Goal: Information Seeking & Learning: Compare options

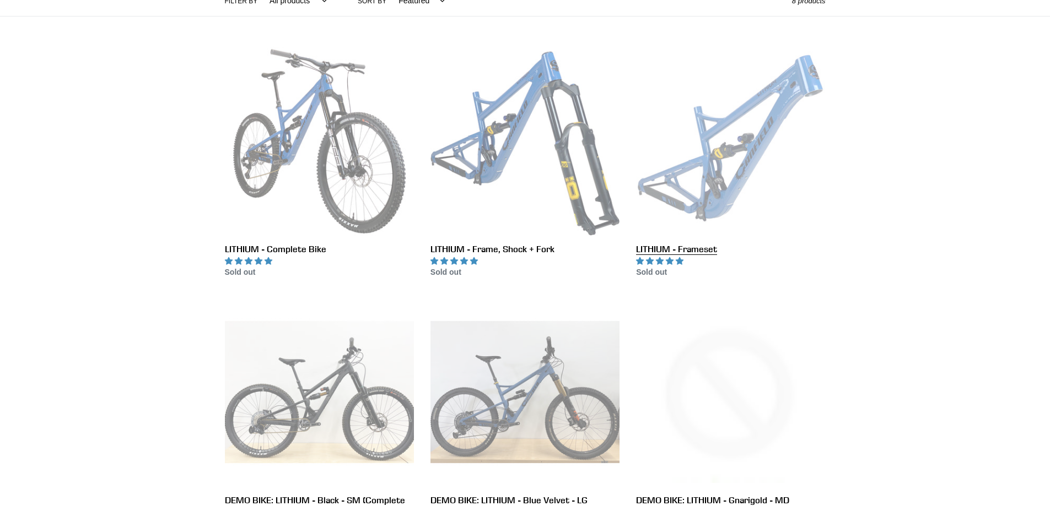
click at [741, 117] on link "LITHIUM - Frameset" at bounding box center [730, 163] width 189 height 232
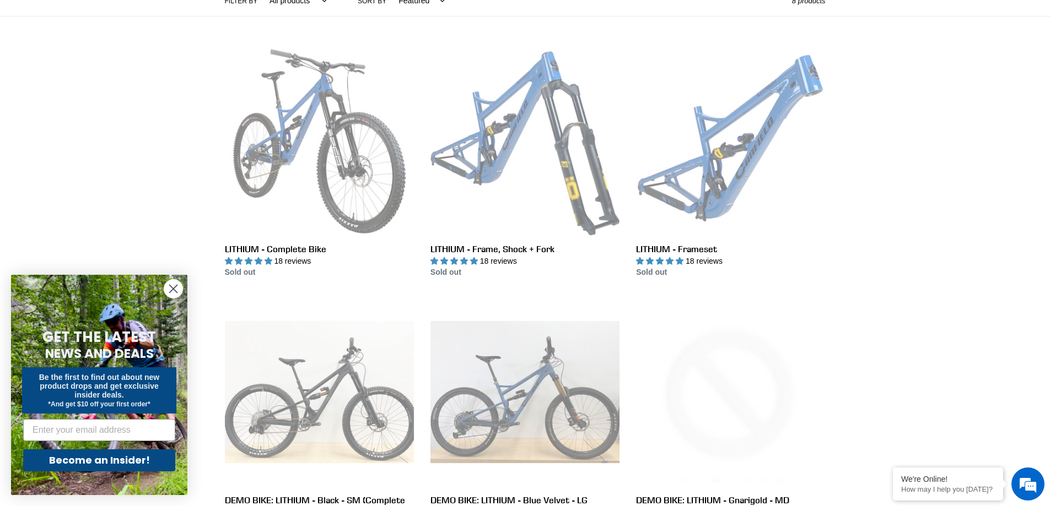
click at [173, 292] on circle "Close dialog" at bounding box center [173, 289] width 18 height 18
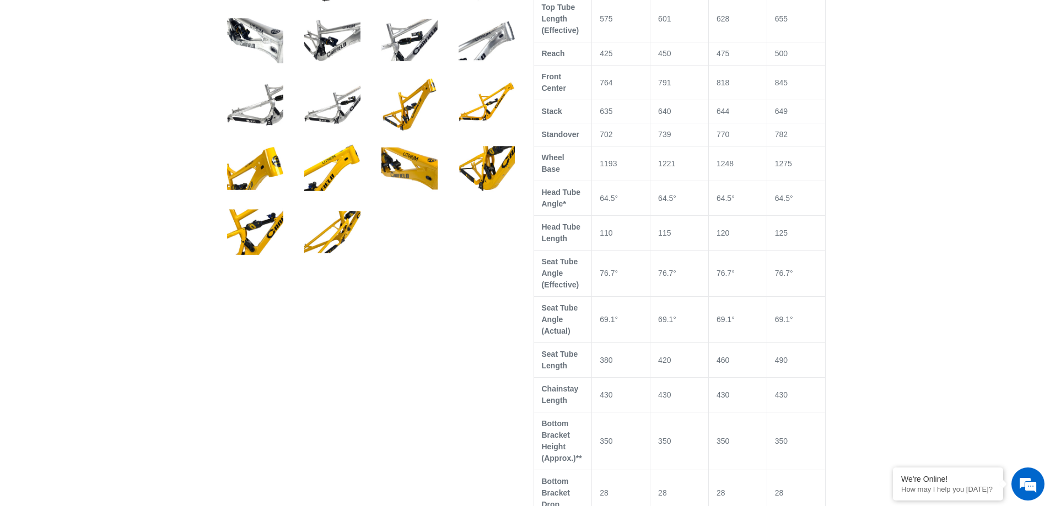
select select "highest-rating"
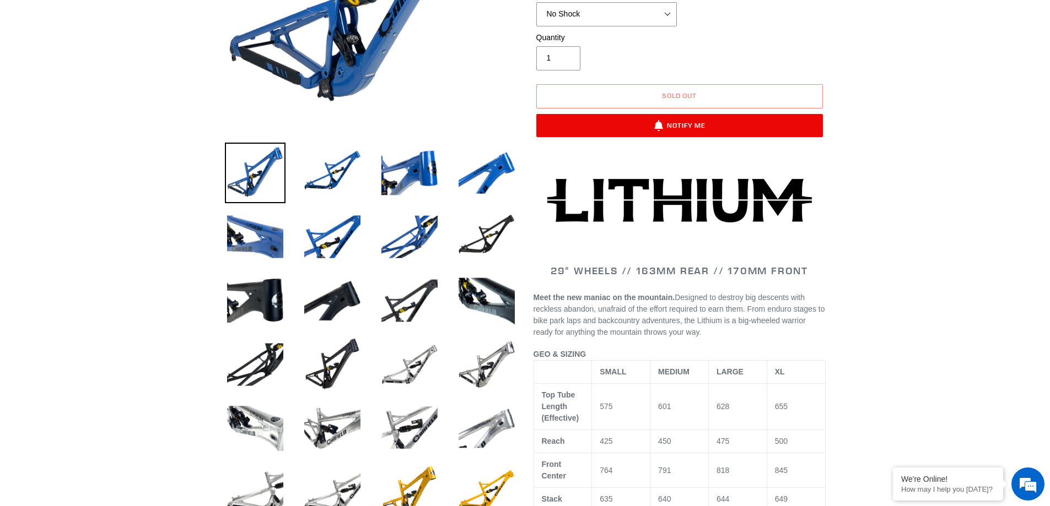
scroll to position [331, 0]
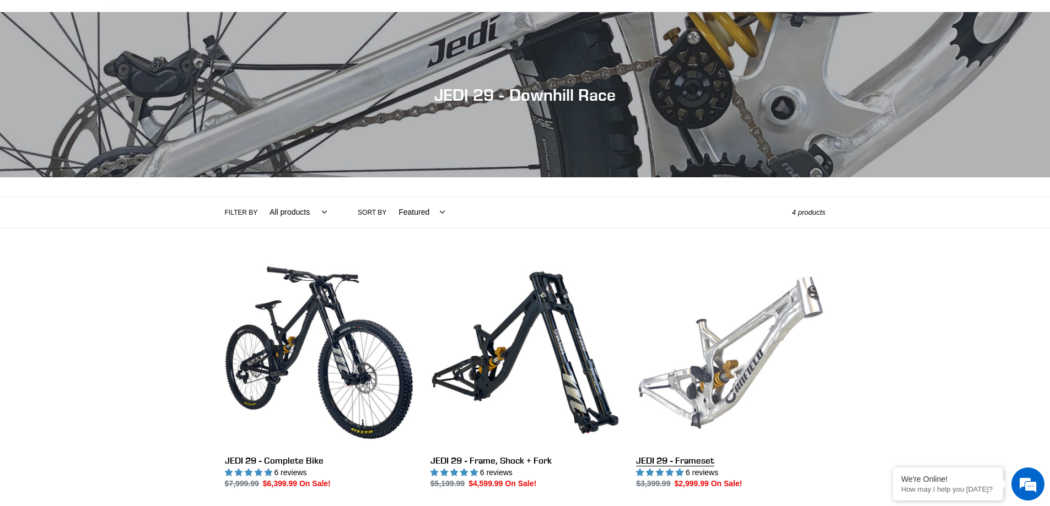
scroll to position [220, 0]
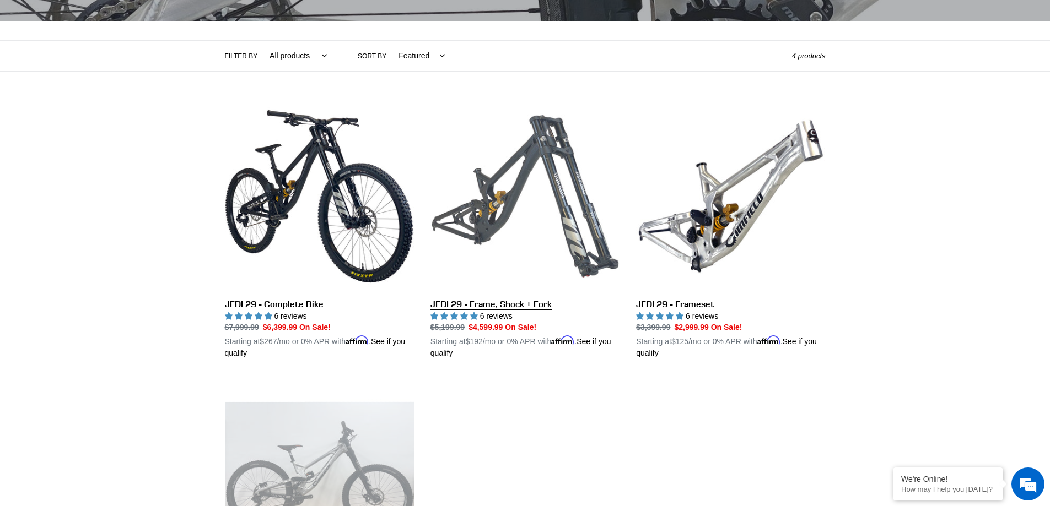
click at [550, 216] on link "JEDI 29 - Frame, Shock + Fork" at bounding box center [524, 231] width 189 height 258
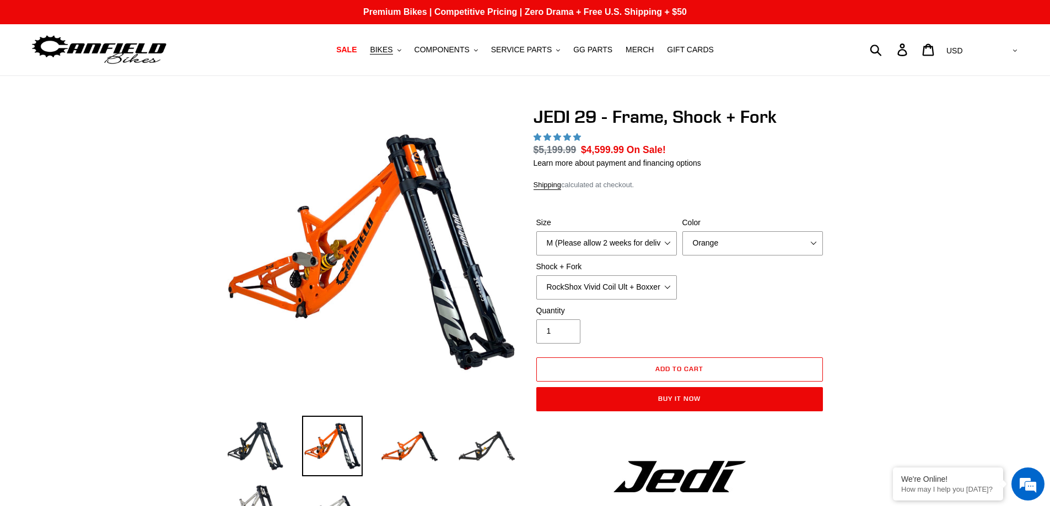
select select "highest-rating"
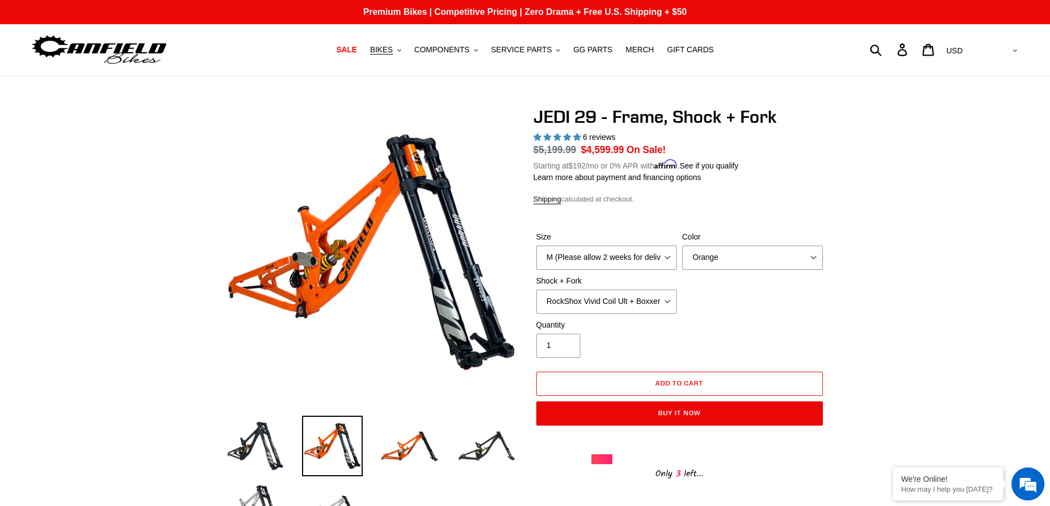
select select "Fox DHX2 250x75 + Fox 40 Float Grip2"
click at [536, 290] on select "RockShox Vivid Coil Ult + Boxxer RC2 C3 Ult Fox DHX2 250x75 + Fox 40 Float Grip…" at bounding box center [606, 302] width 140 height 24
click at [640, 252] on select "M (Please allow 2 weeks for delivery) L (Please allow 2 weeks for delivery) XL" at bounding box center [606, 258] width 140 height 24
select select "L (Please allow 2 weeks for delivery)"
click at [536, 246] on select "M (Please allow 2 weeks for delivery) L (Please allow 2 weeks for delivery) XL" at bounding box center [606, 258] width 140 height 24
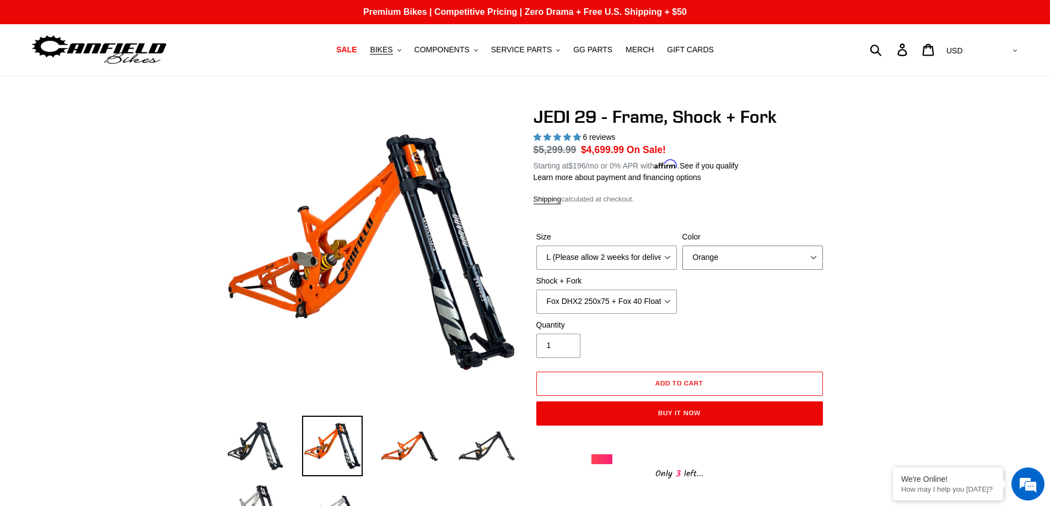
click at [717, 266] on select "Orange Stealth Black Raw" at bounding box center [752, 258] width 140 height 24
select select "Raw"
click at [682, 246] on select "Orange Stealth Black Raw" at bounding box center [752, 258] width 140 height 24
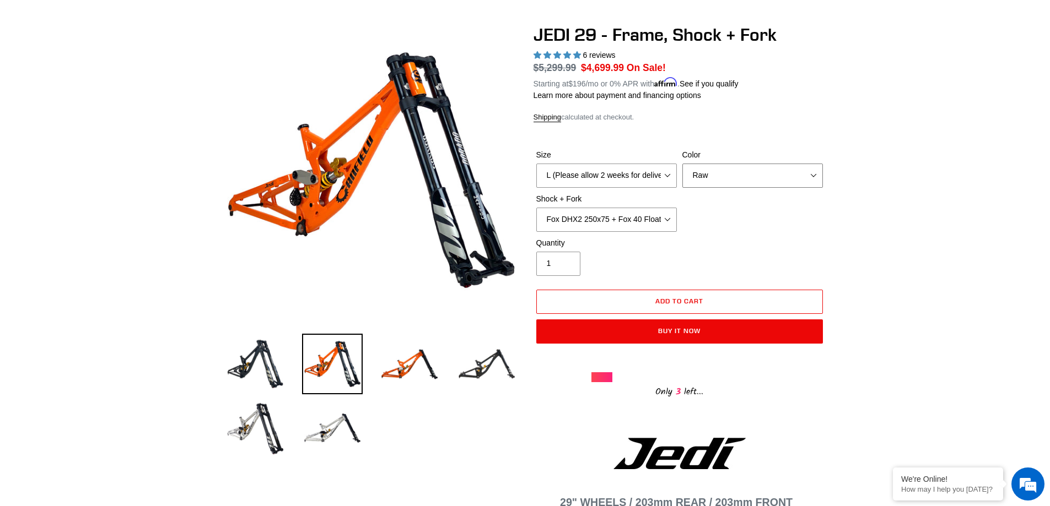
scroll to position [55, 0]
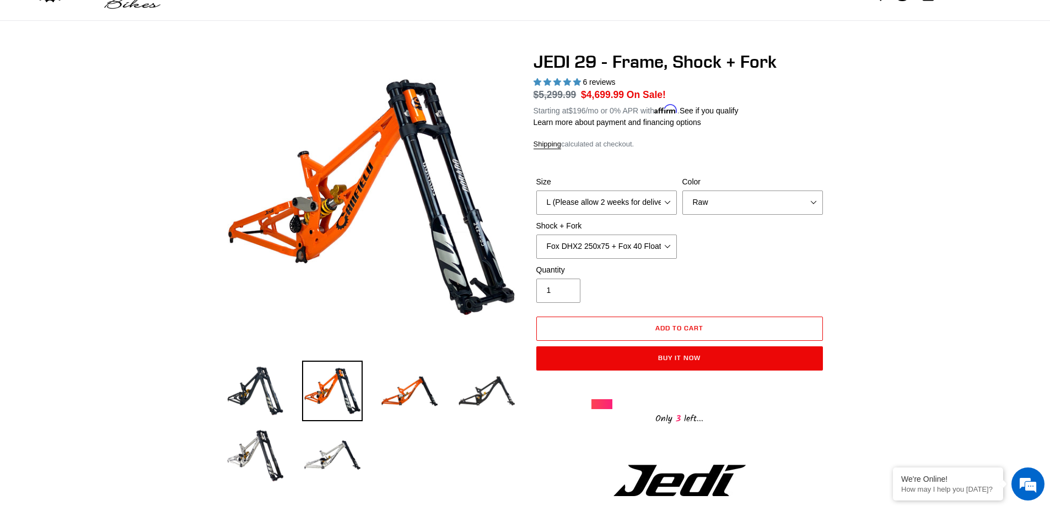
click at [729, 181] on label "Color" at bounding box center [752, 182] width 140 height 12
click at [729, 191] on select "Orange Stealth Black Raw" at bounding box center [752, 203] width 140 height 24
click at [728, 191] on select "Orange Stealth Black Raw" at bounding box center [752, 203] width 140 height 24
click at [740, 165] on form "Size M (Please allow 2 weeks for delivery) L (Please allow 2 weeks for delivery…" at bounding box center [679, 270] width 292 height 223
click at [489, 375] on img at bounding box center [486, 391] width 61 height 61
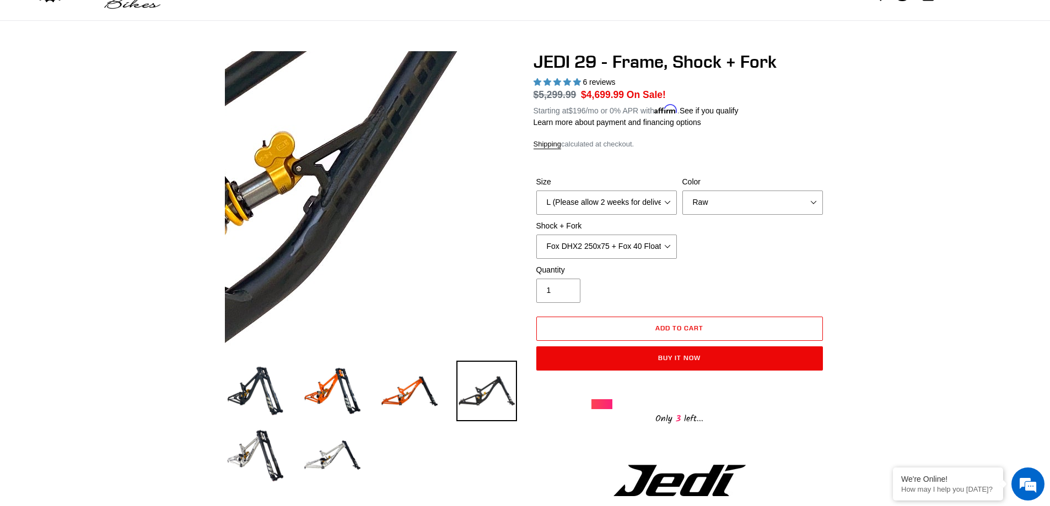
click at [389, 227] on img at bounding box center [314, 116] width 1128 height 1128
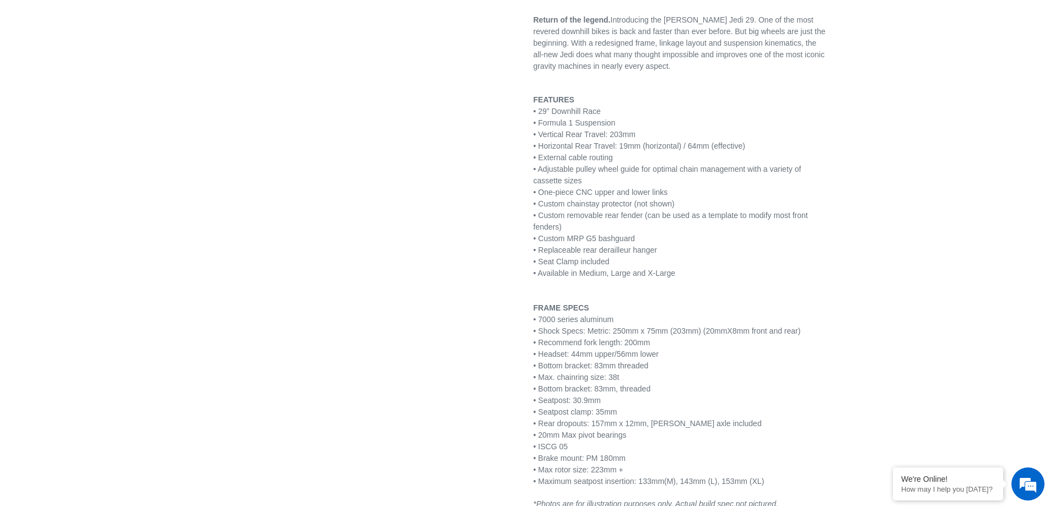
scroll to position [606, 0]
